Goal: Obtain resource: Download file/media

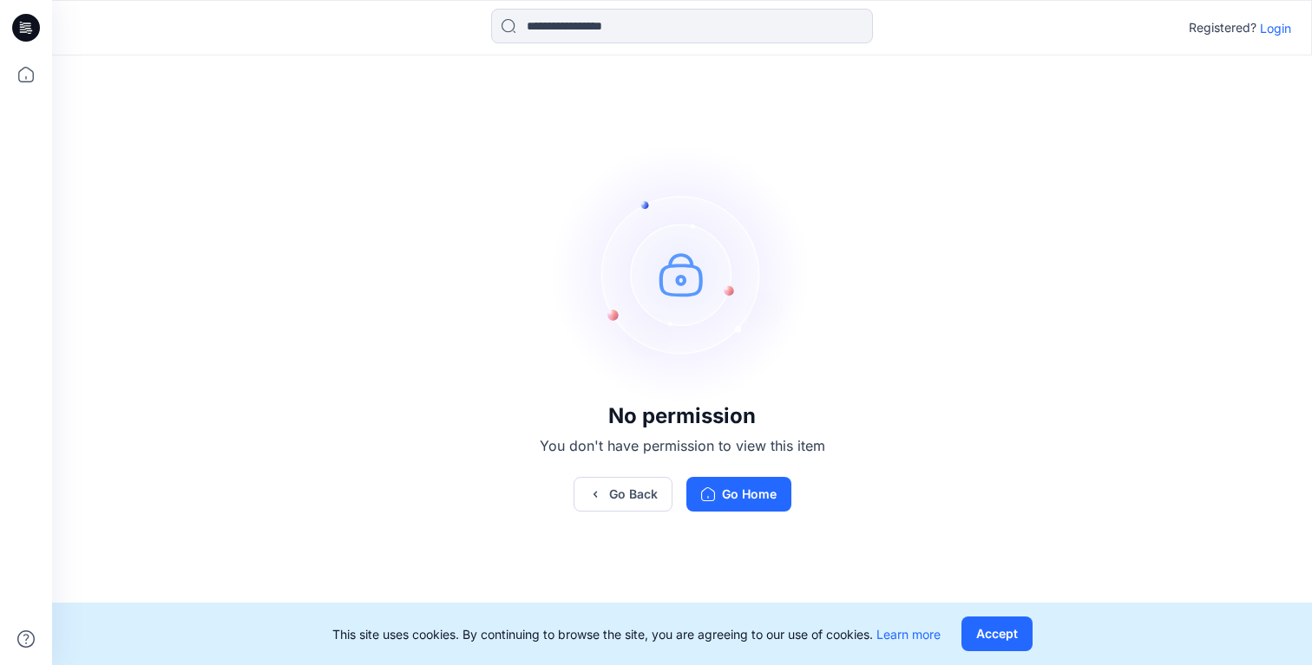
click at [1280, 29] on p "Login" at bounding box center [1275, 28] width 31 height 18
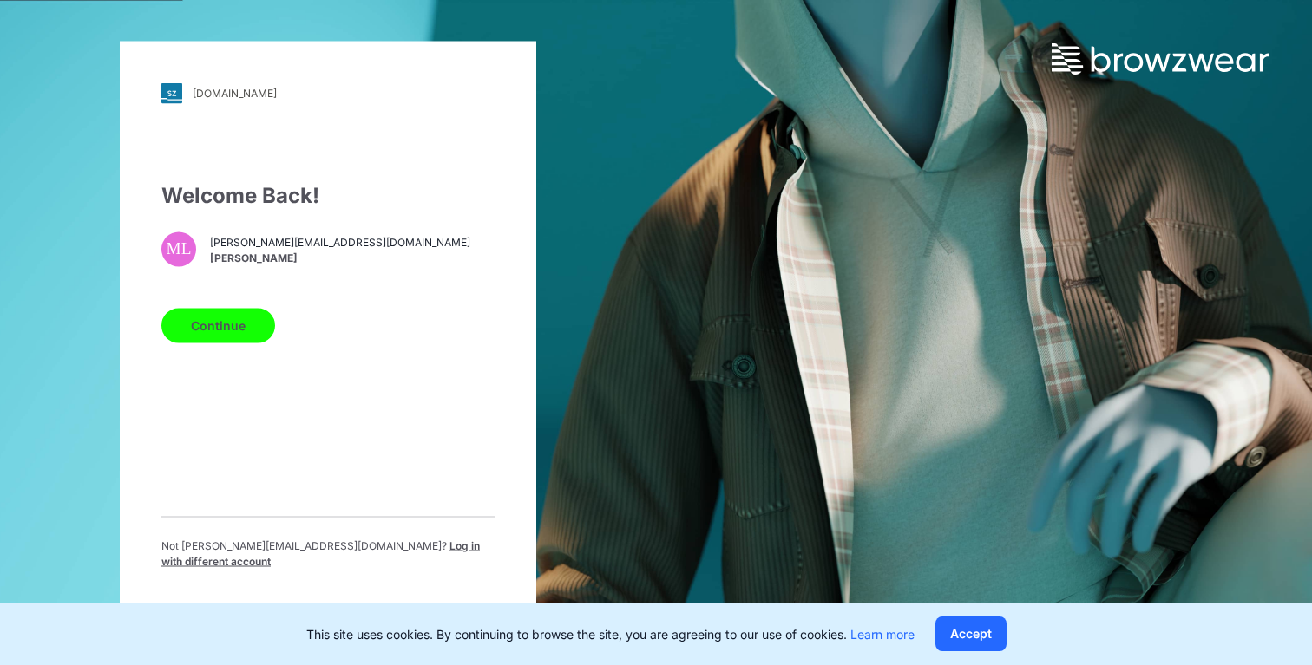
click at [226, 336] on button "Continue" at bounding box center [218, 325] width 114 height 35
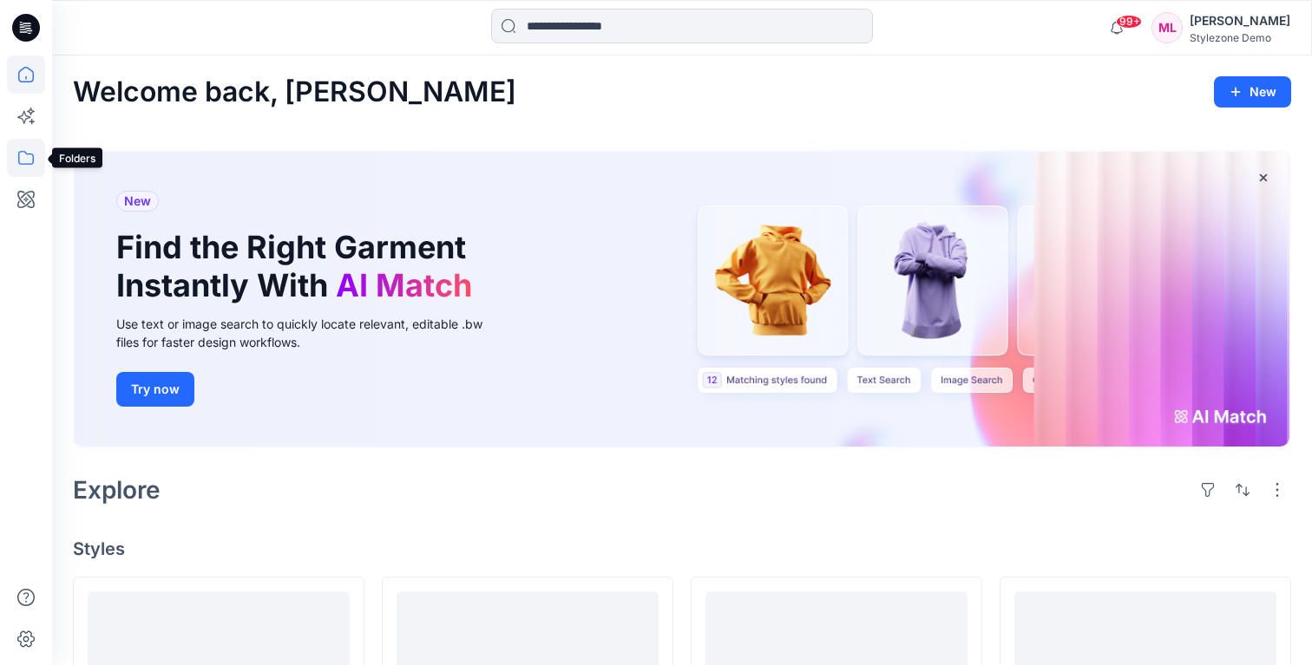
click at [34, 160] on icon at bounding box center [26, 158] width 38 height 38
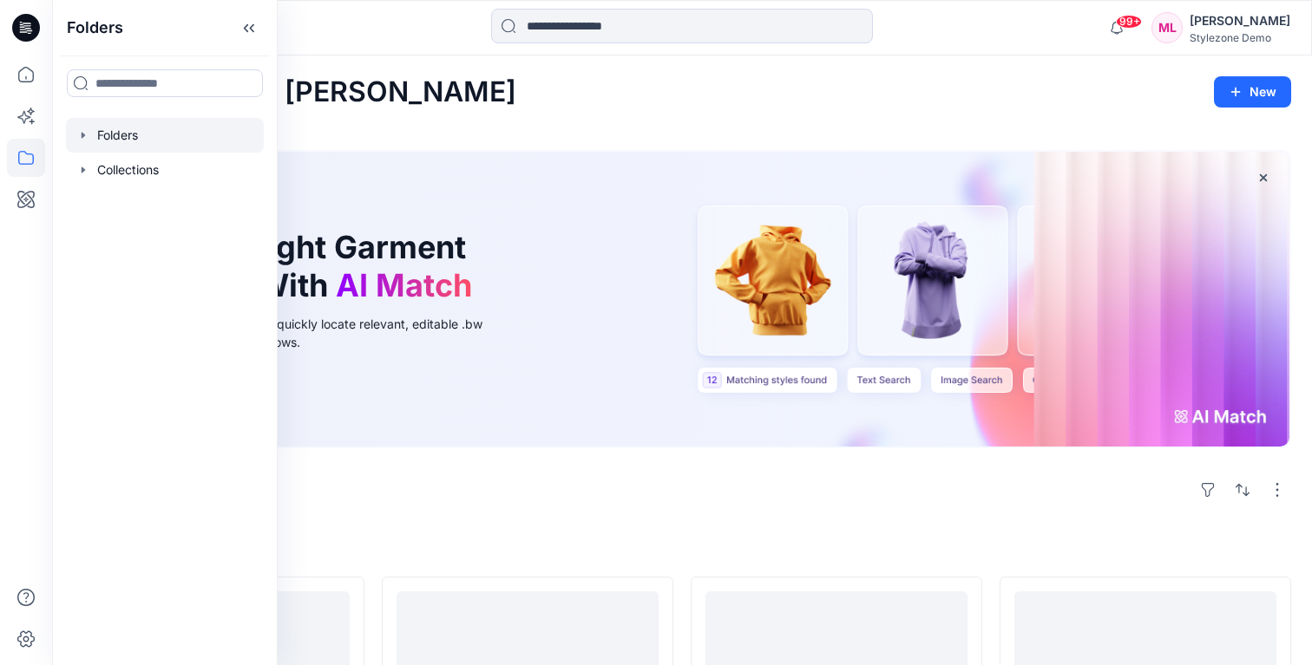
click at [136, 129] on div at bounding box center [165, 135] width 198 height 35
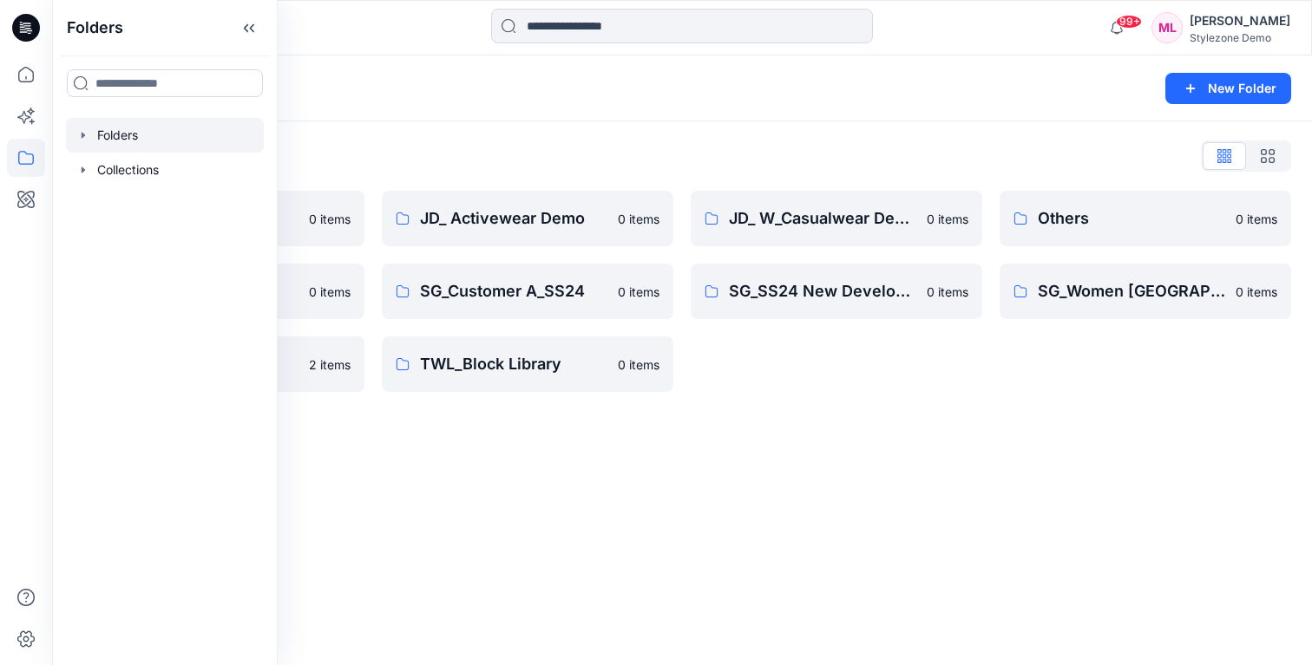
click at [700, 87] on div "Folders" at bounding box center [614, 88] width 1083 height 24
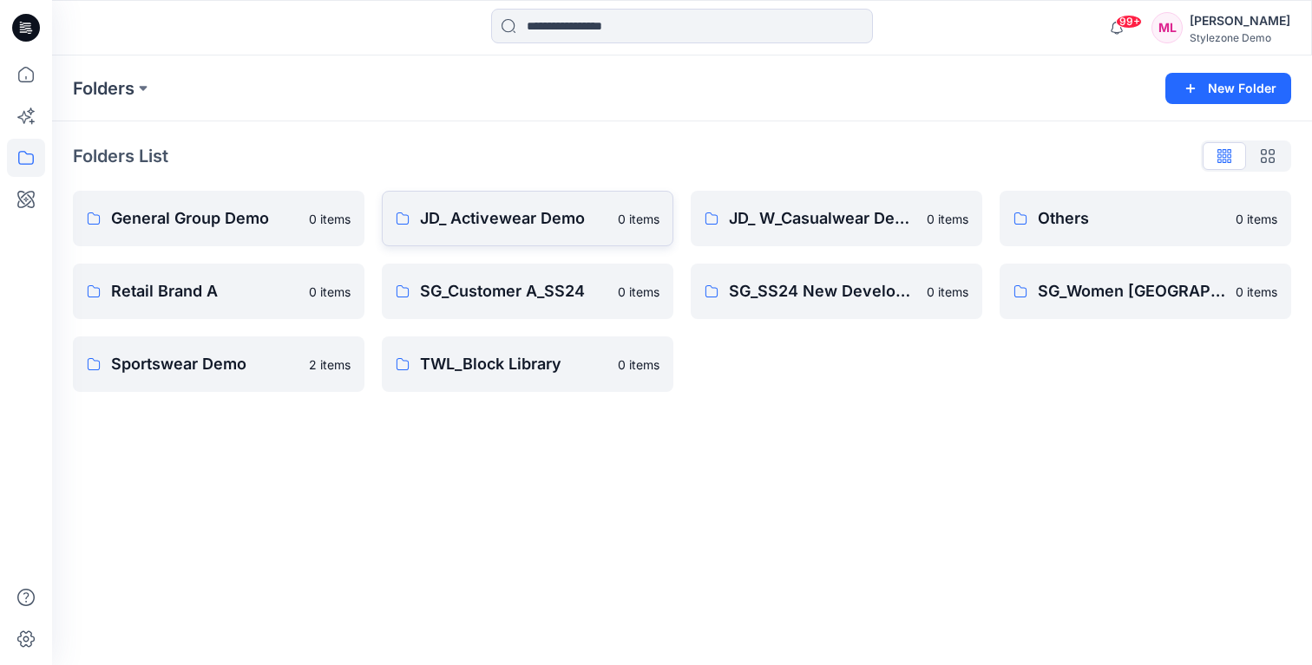
click at [541, 226] on p "JD_ Activewear Demo" at bounding box center [513, 218] width 187 height 24
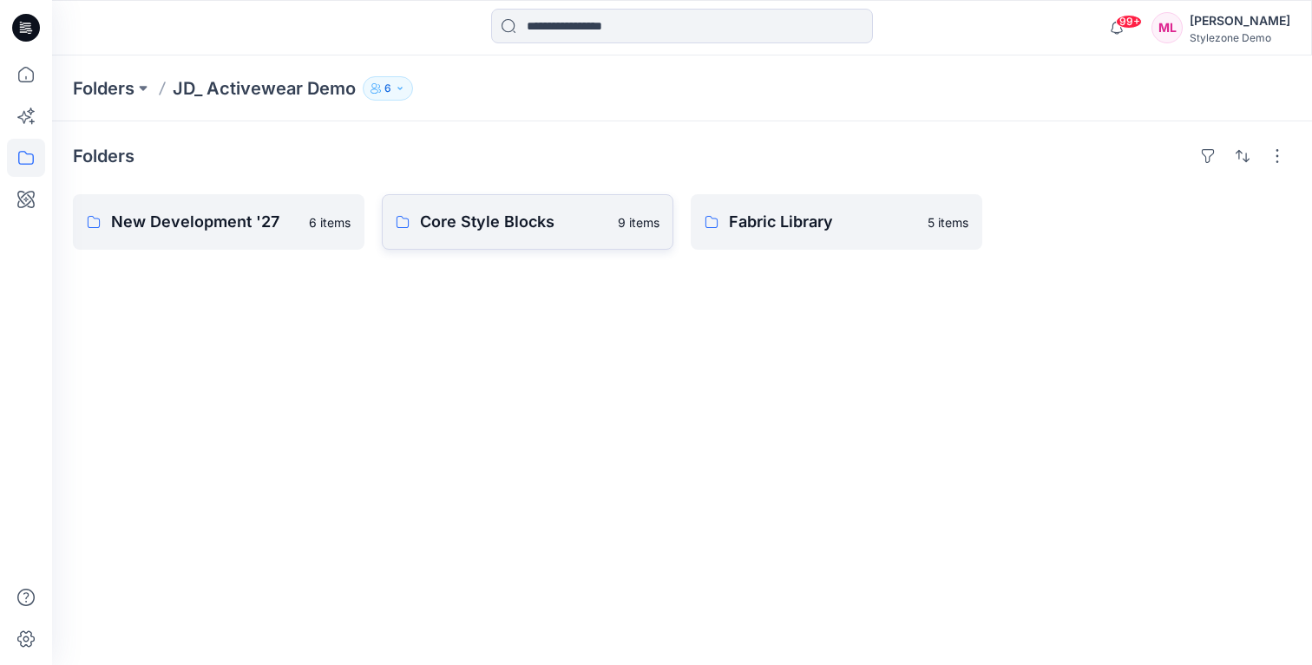
click at [511, 231] on p "Core Style Blocks" at bounding box center [513, 222] width 187 height 24
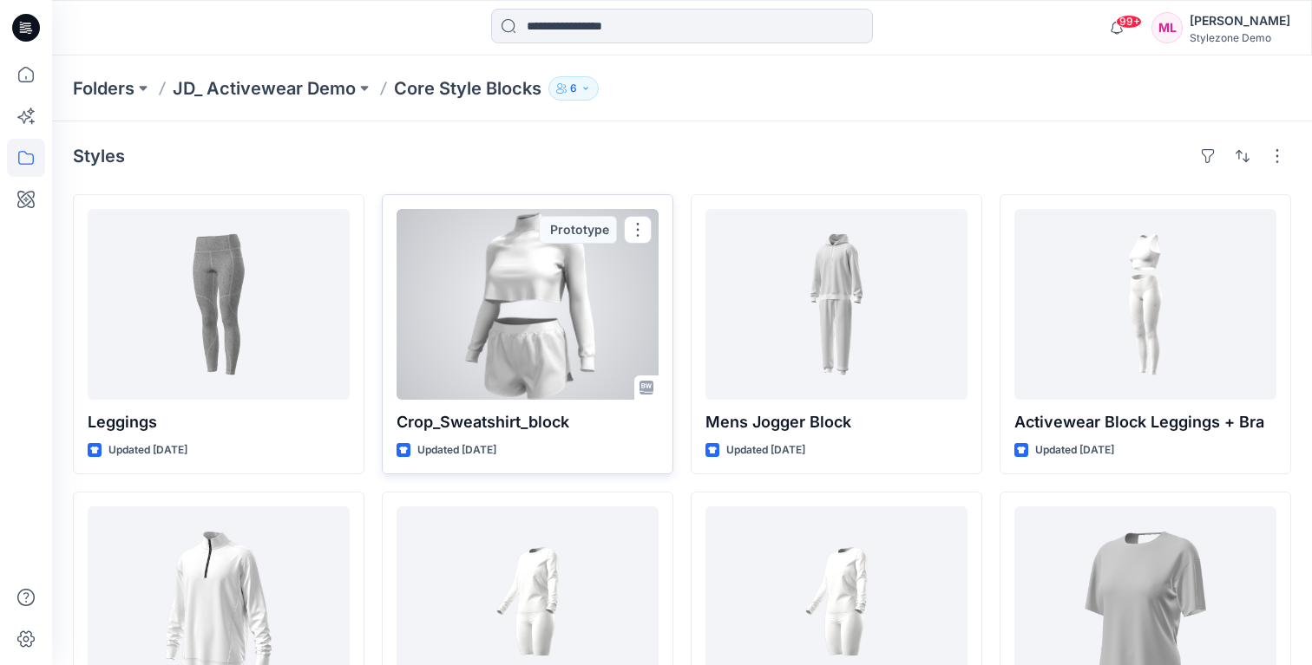
click at [514, 302] on div at bounding box center [527, 304] width 262 height 191
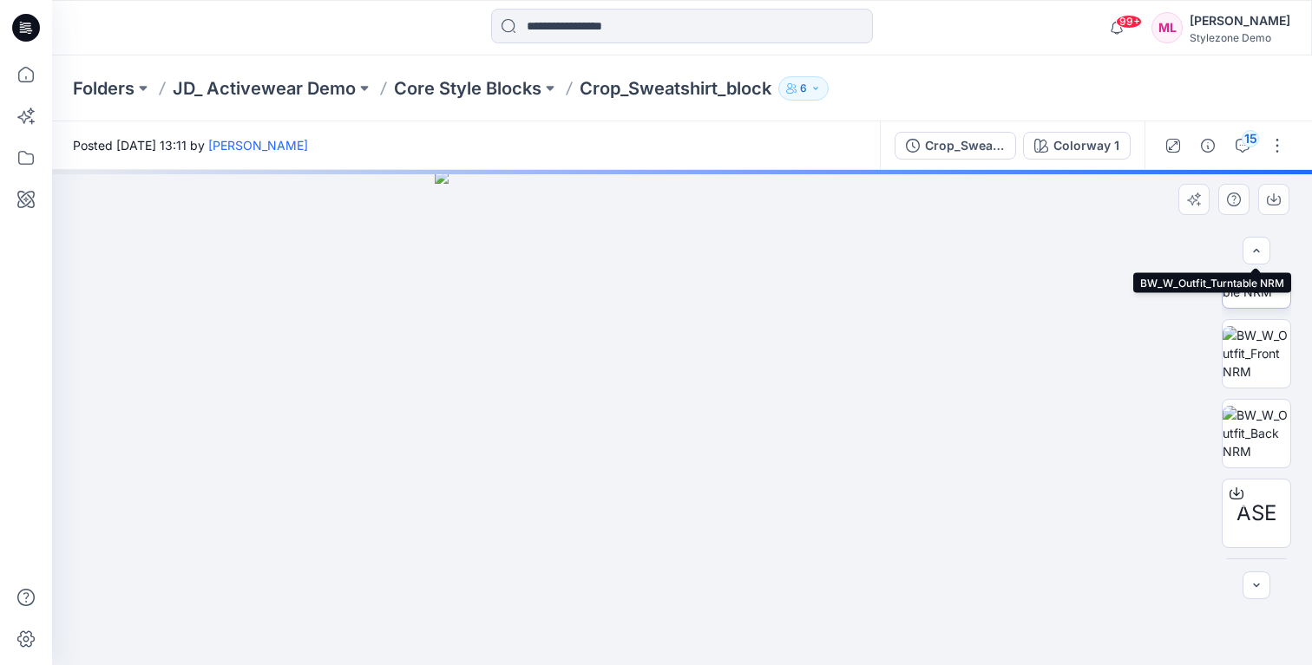
scroll to position [265, 0]
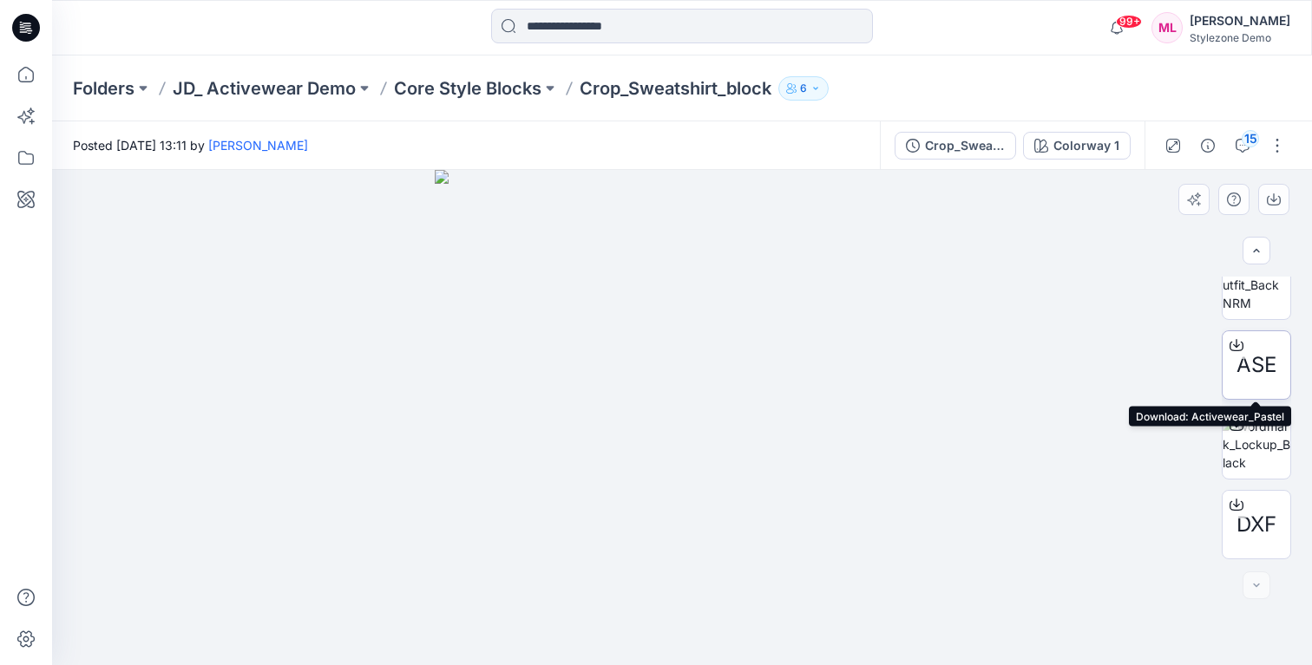
click at [1267, 352] on span "ASE" at bounding box center [1256, 365] width 40 height 31
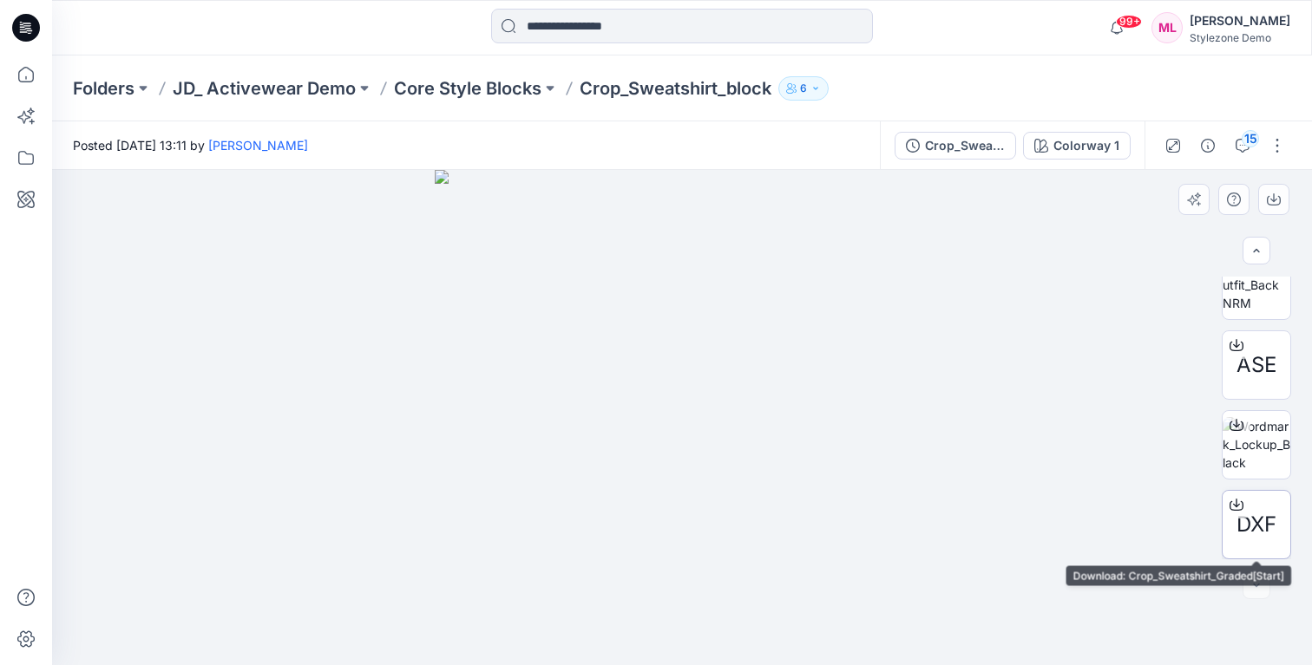
click at [1254, 518] on span "DXF" at bounding box center [1256, 524] width 40 height 31
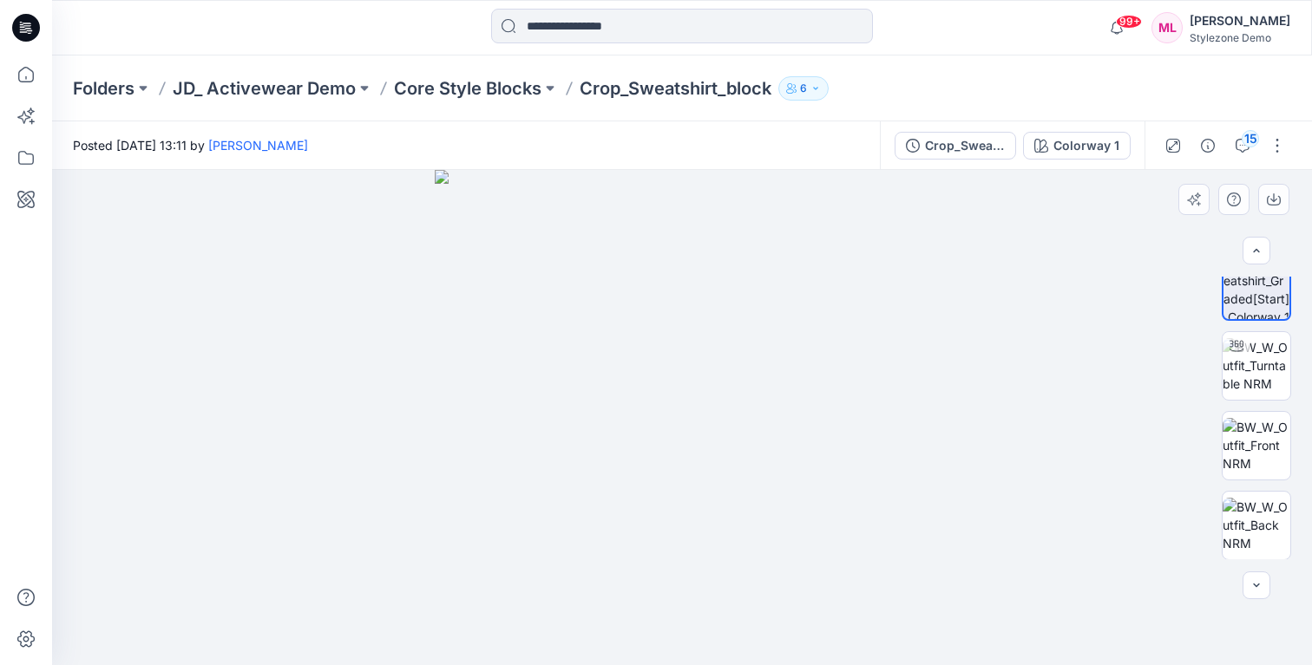
scroll to position [0, 0]
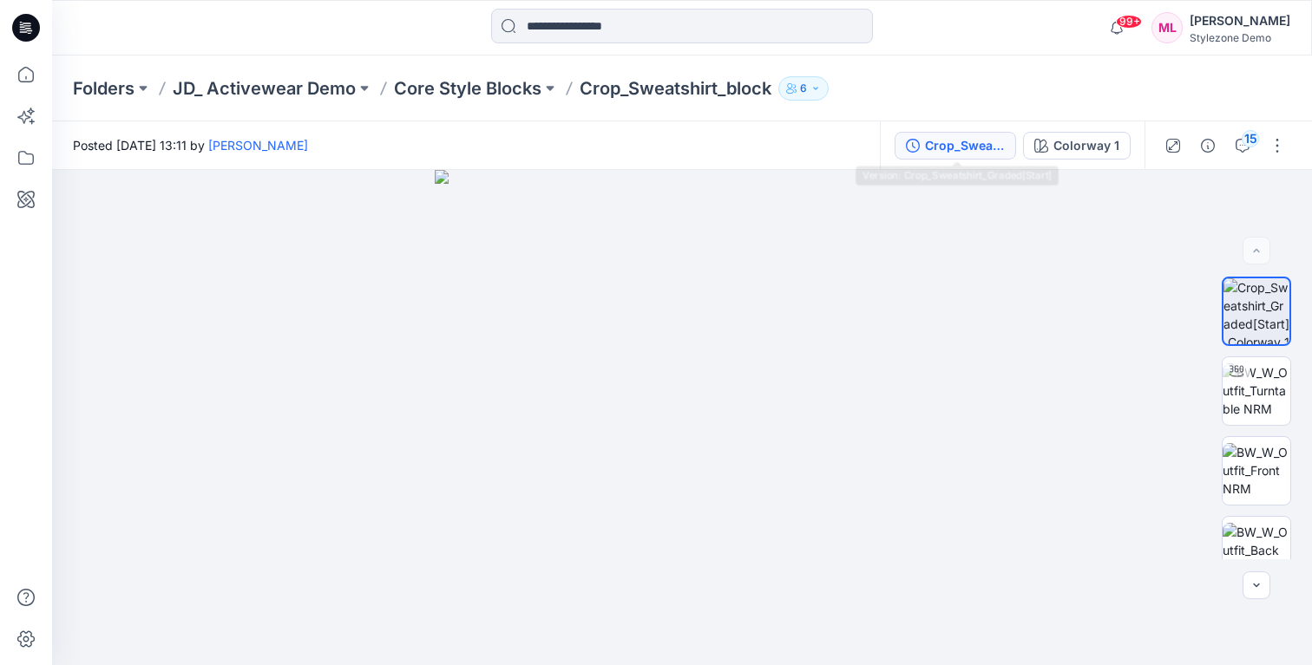
click at [997, 150] on div "Crop_Sweatshirt_Graded[Start]" at bounding box center [965, 145] width 80 height 19
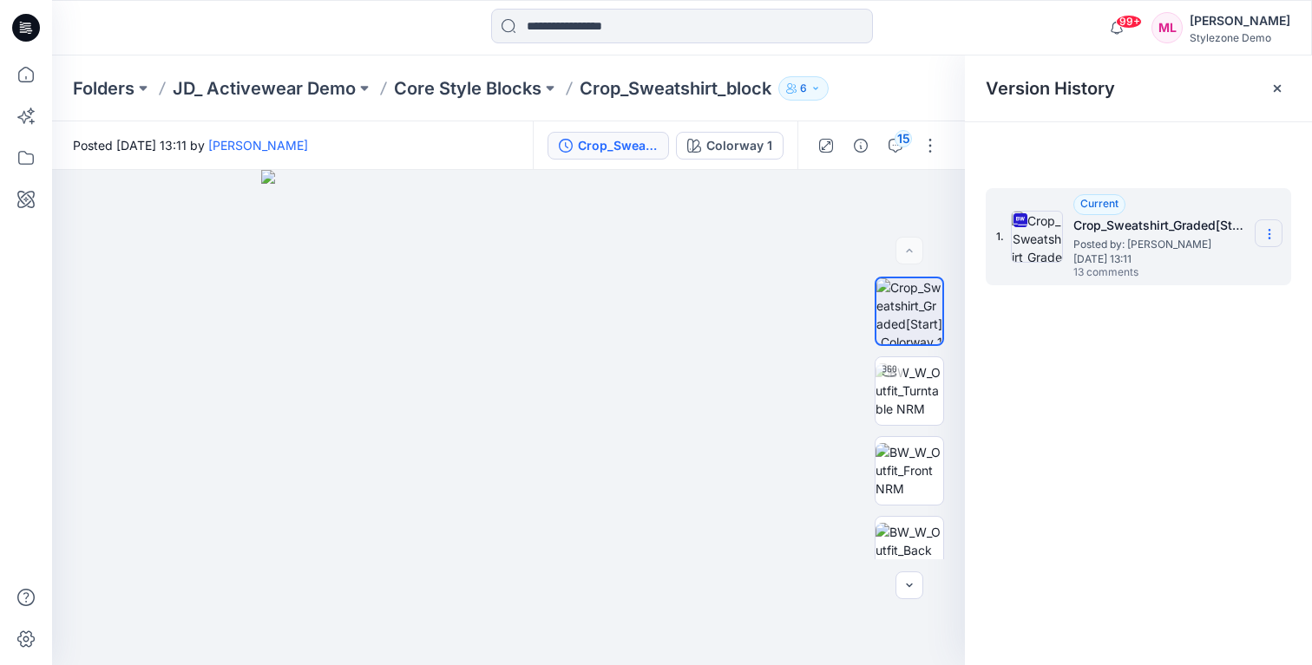
click at [1271, 230] on icon at bounding box center [1269, 234] width 14 height 14
click at [1224, 265] on span "Download Source BW File" at bounding box center [1182, 268] width 146 height 21
click at [465, 88] on p "Core Style Blocks" at bounding box center [467, 88] width 147 height 24
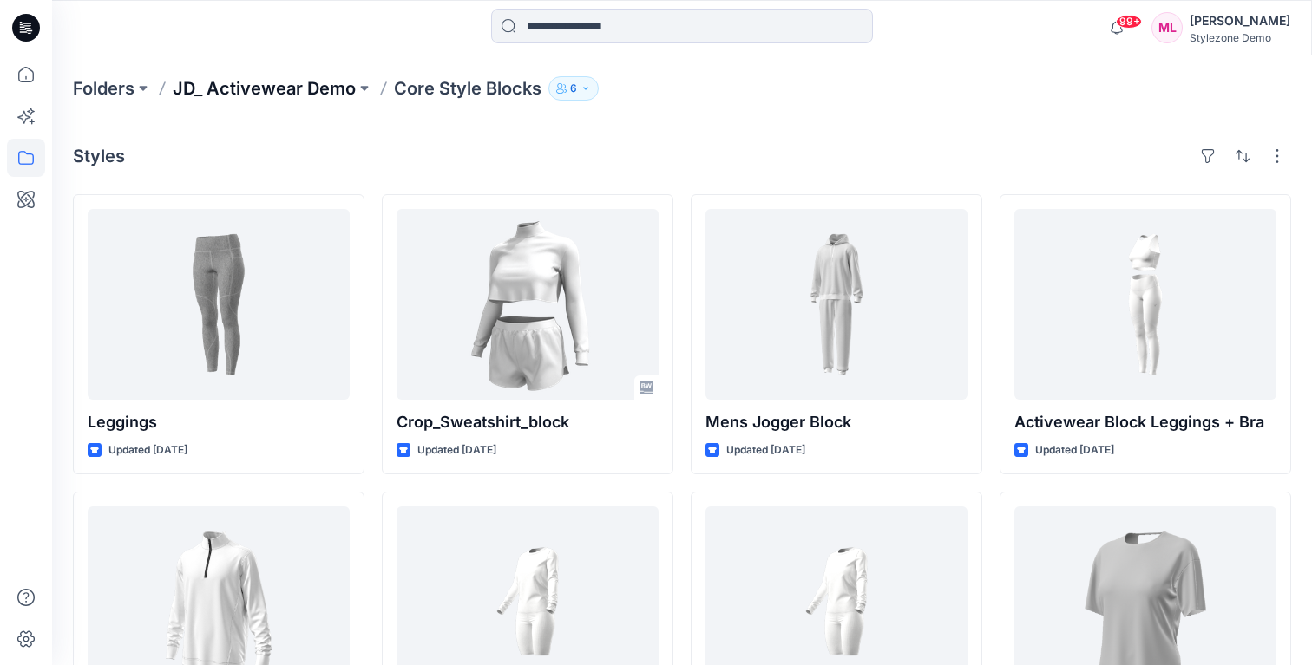
click at [330, 92] on p "JD_ Activewear Demo" at bounding box center [264, 88] width 183 height 24
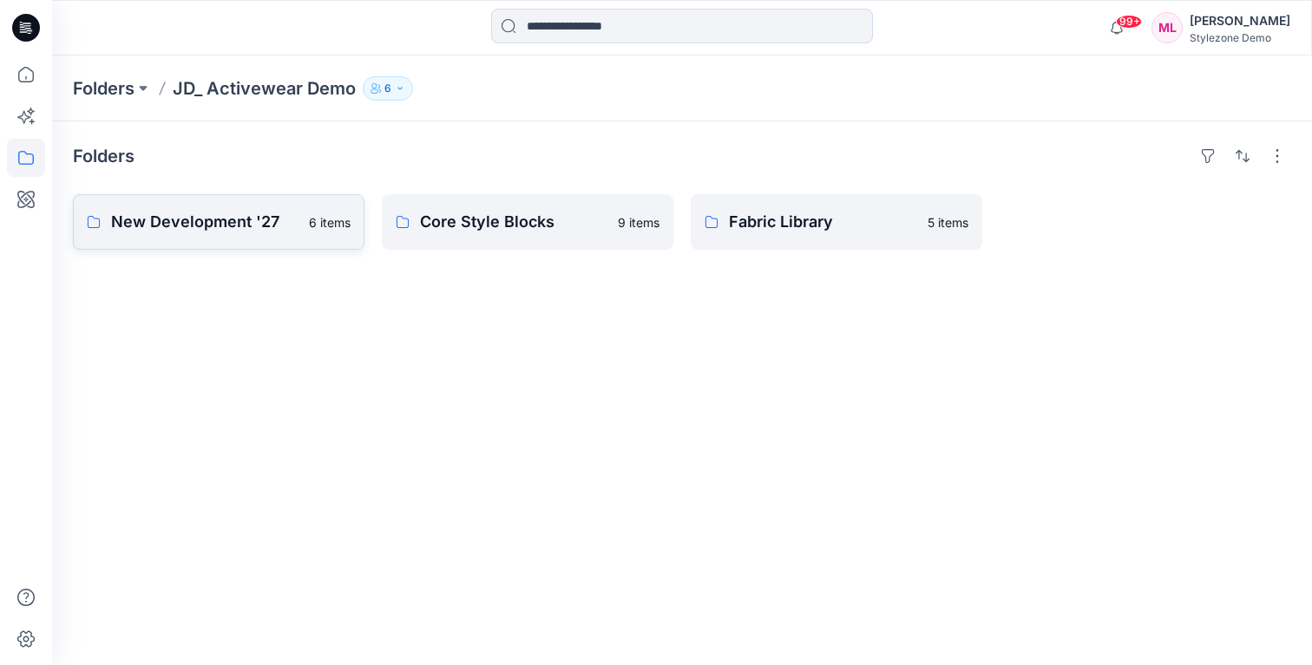
click at [232, 214] on p "New Development '27" at bounding box center [204, 222] width 187 height 24
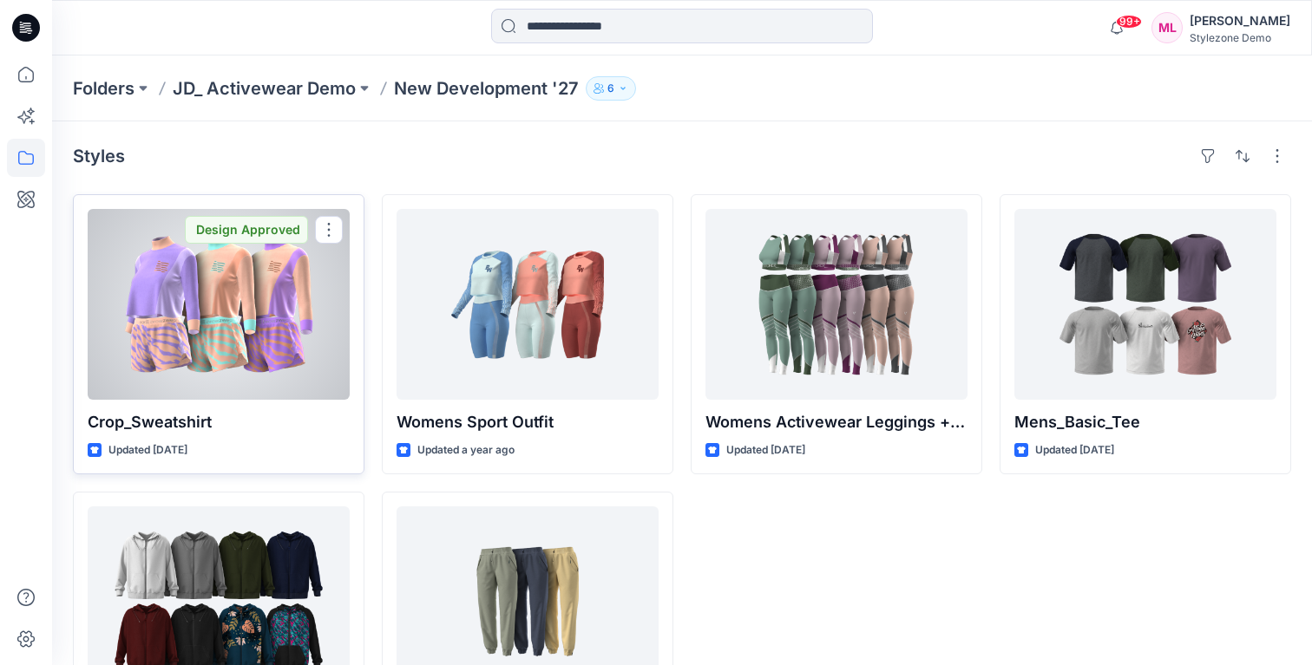
click at [305, 302] on div at bounding box center [219, 304] width 262 height 191
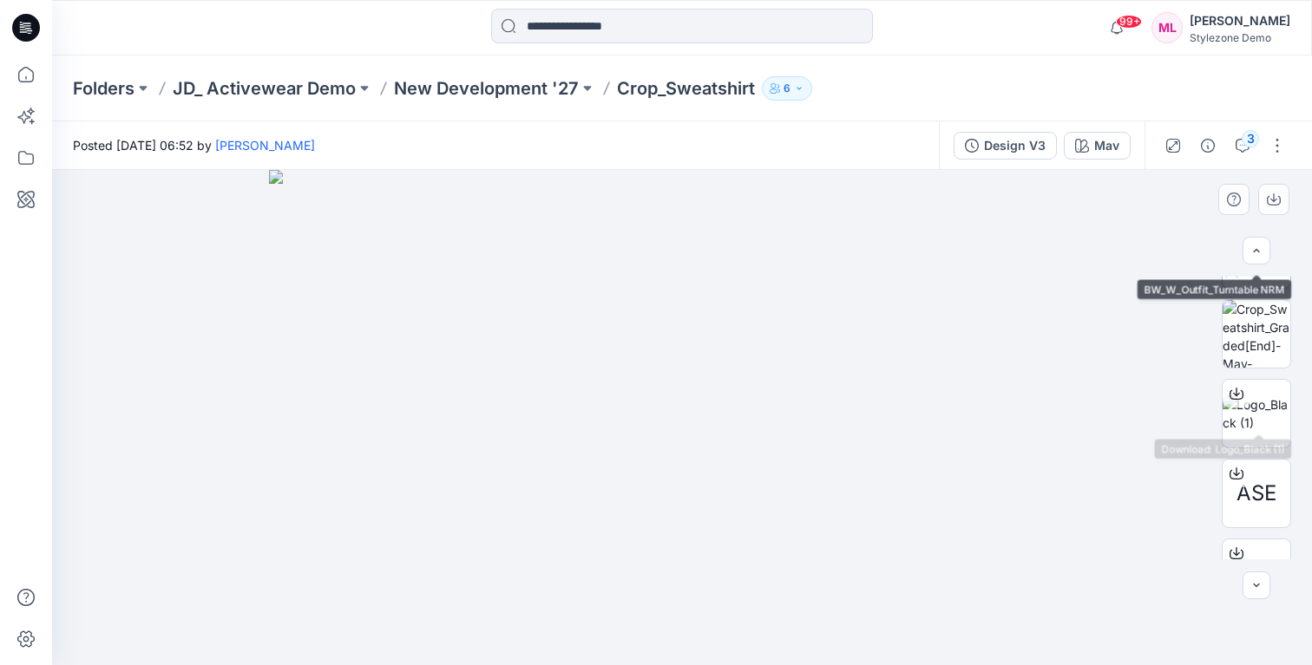
scroll to position [153, 0]
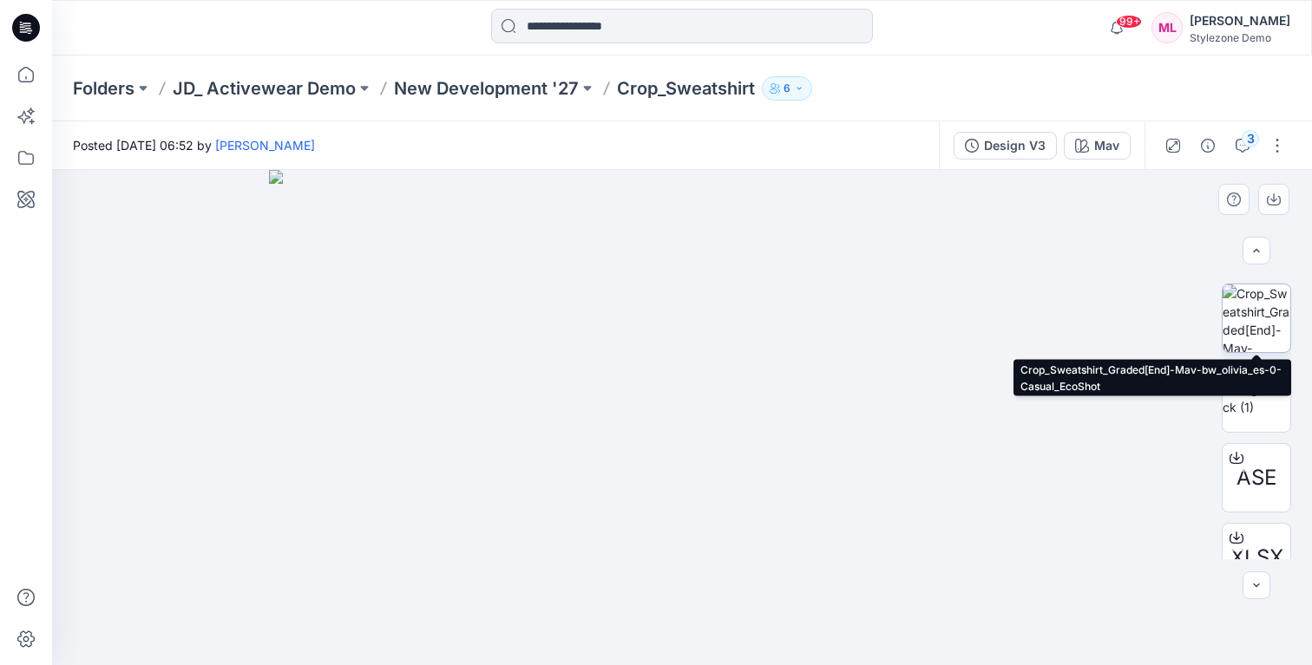
click at [1263, 319] on img at bounding box center [1256, 319] width 68 height 68
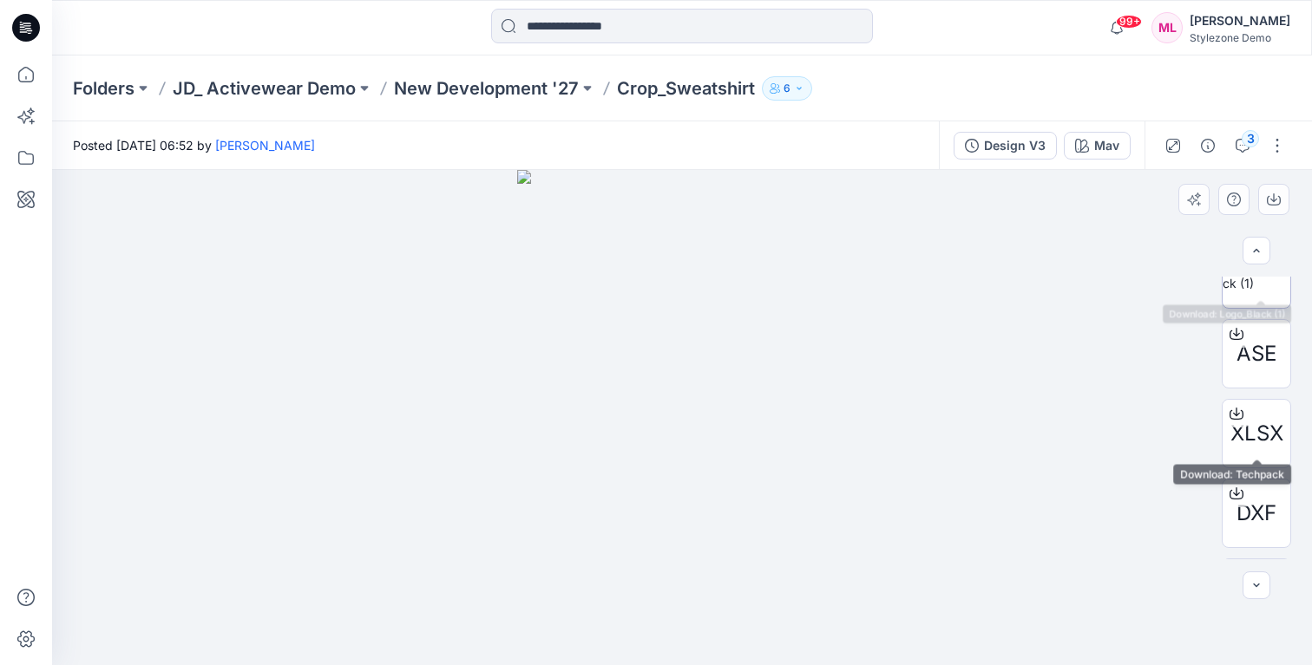
scroll to position [287, 0]
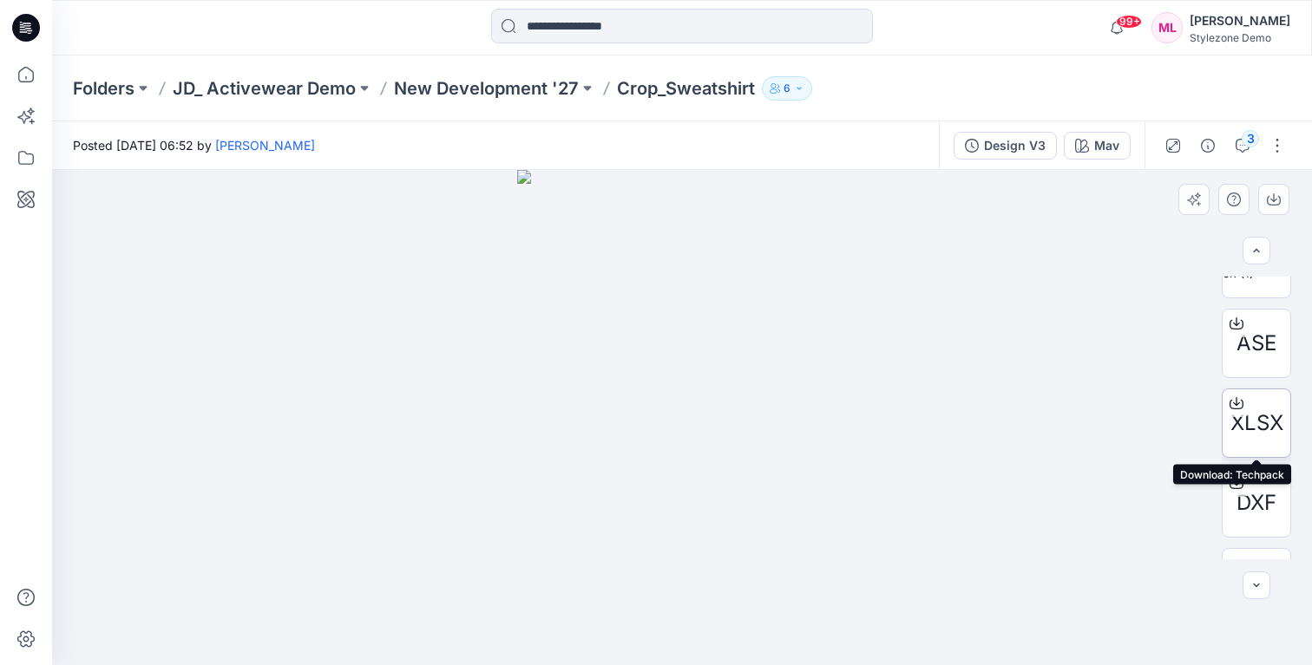
click at [1254, 416] on span "XLSX" at bounding box center [1256, 423] width 53 height 31
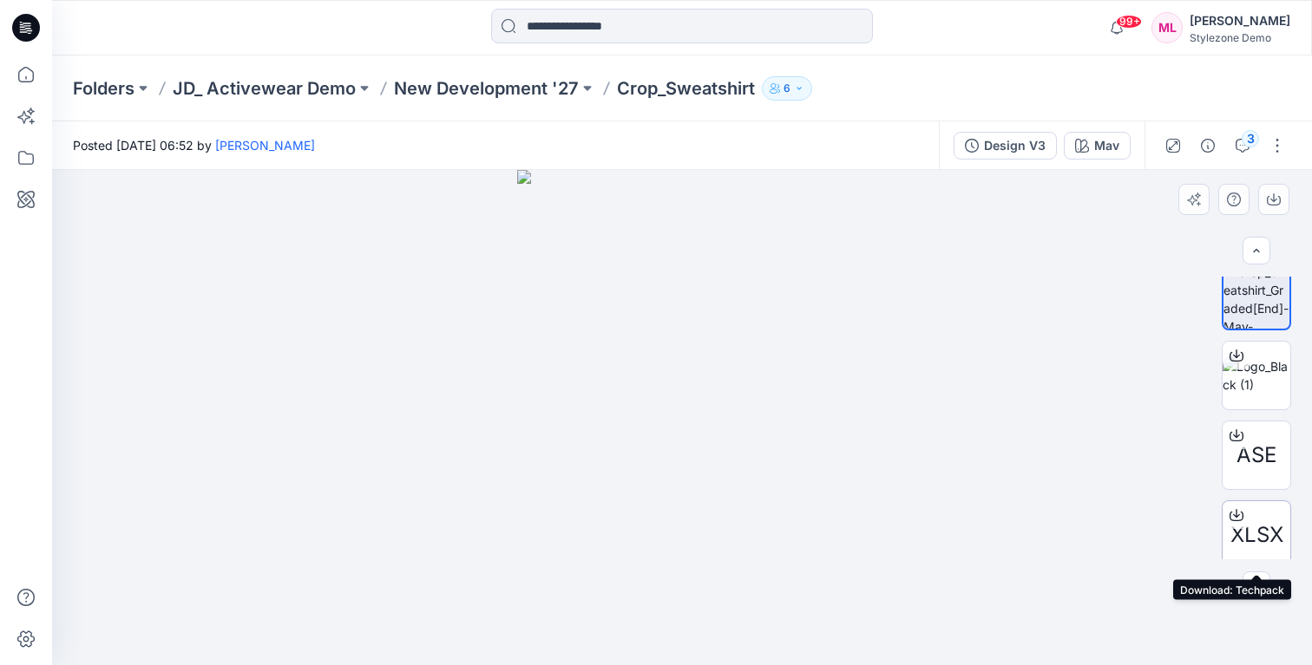
scroll to position [167, 0]
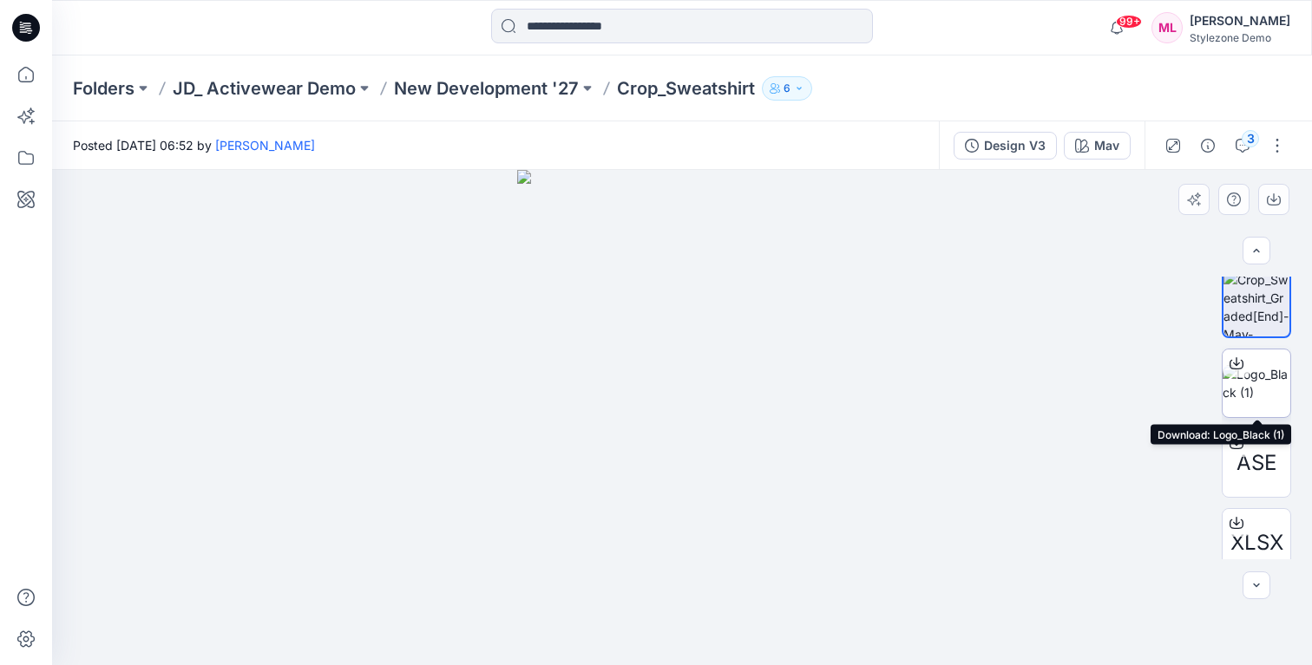
click at [1237, 365] on icon at bounding box center [1236, 364] width 14 height 14
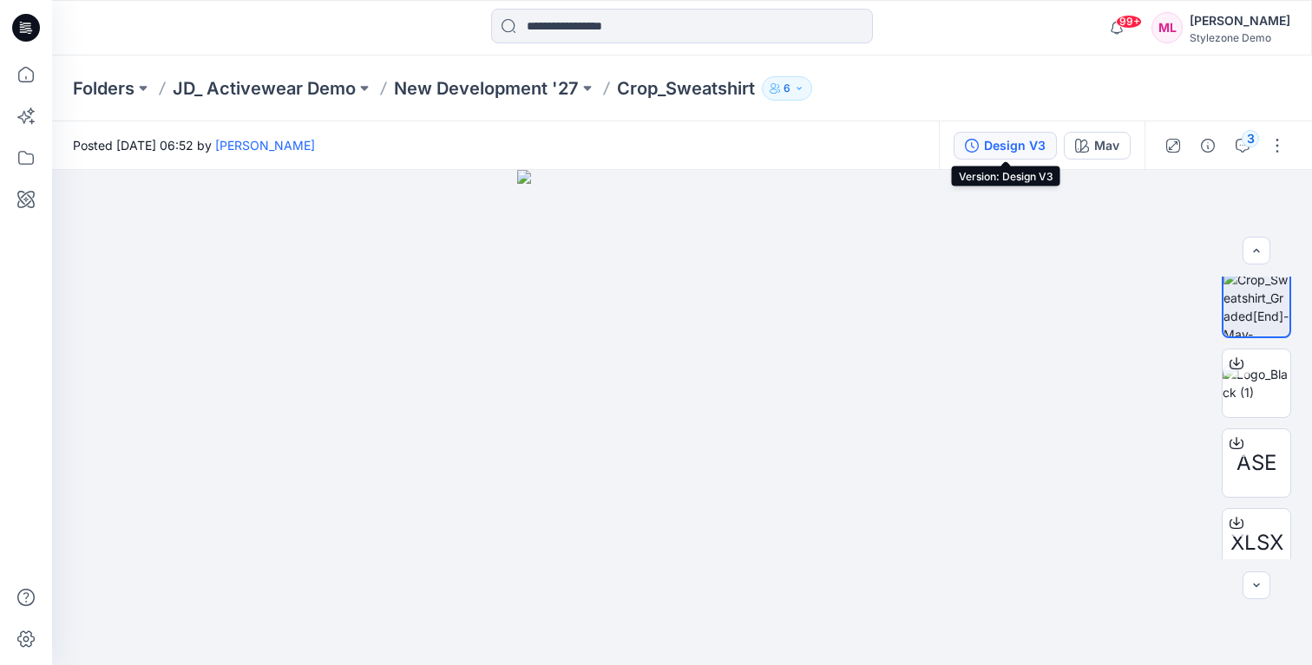
click at [992, 149] on div "Design V3" at bounding box center [1015, 145] width 62 height 19
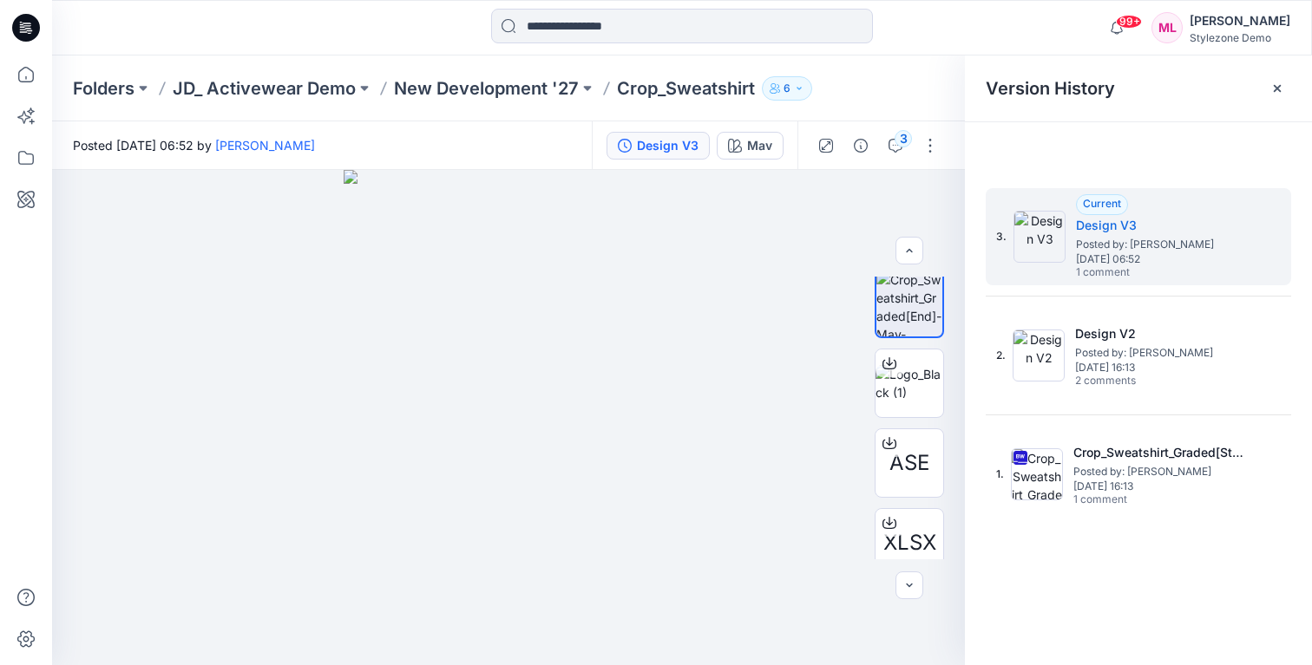
click at [1224, 101] on div "Version History" at bounding box center [1138, 89] width 347 height 66
click at [1281, 90] on icon at bounding box center [1277, 89] width 14 height 14
